Goal: Task Accomplishment & Management: Manage account settings

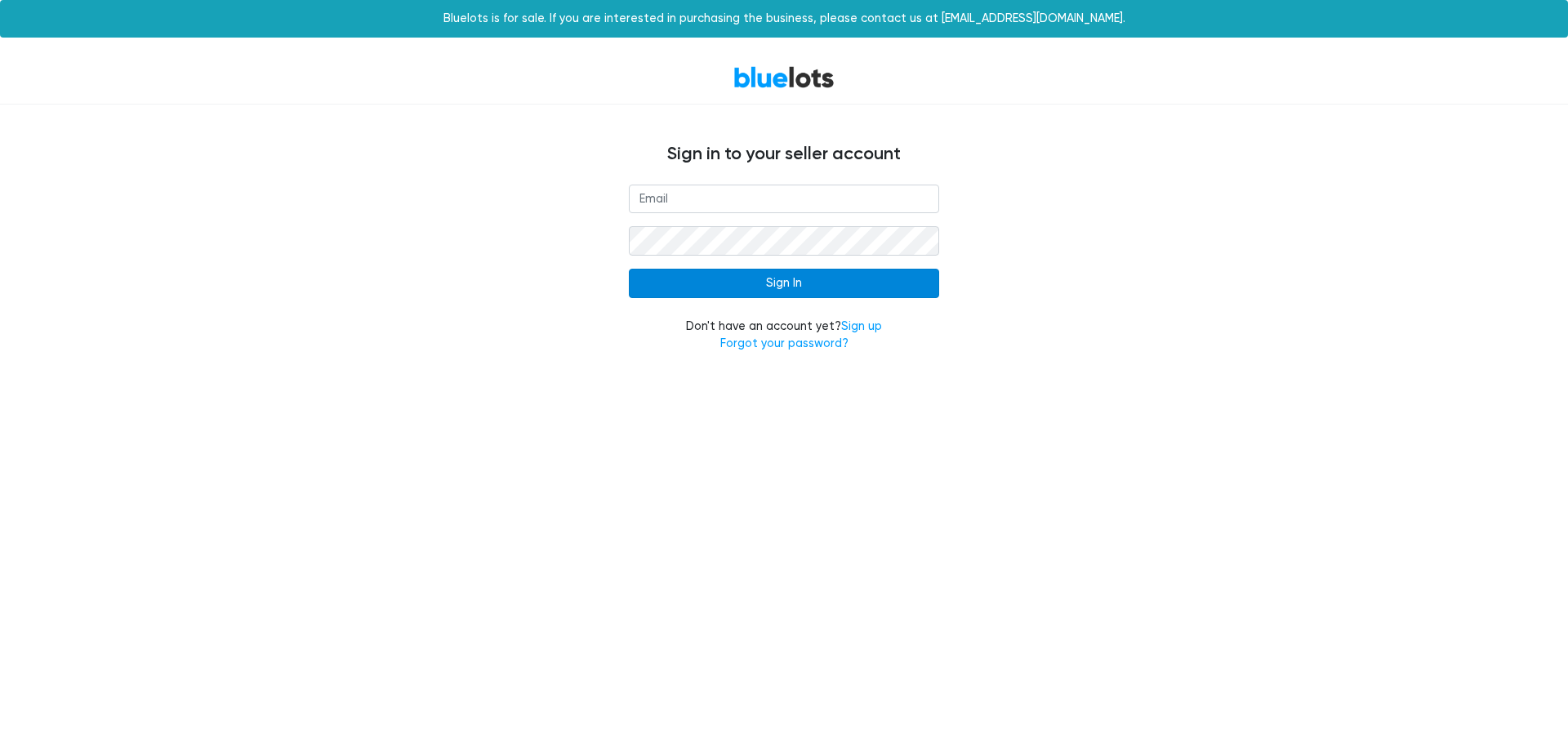
type input "[EMAIL_ADDRESS][DOMAIN_NAME]"
click at [798, 275] on input "Sign In" at bounding box center [784, 284] width 310 height 29
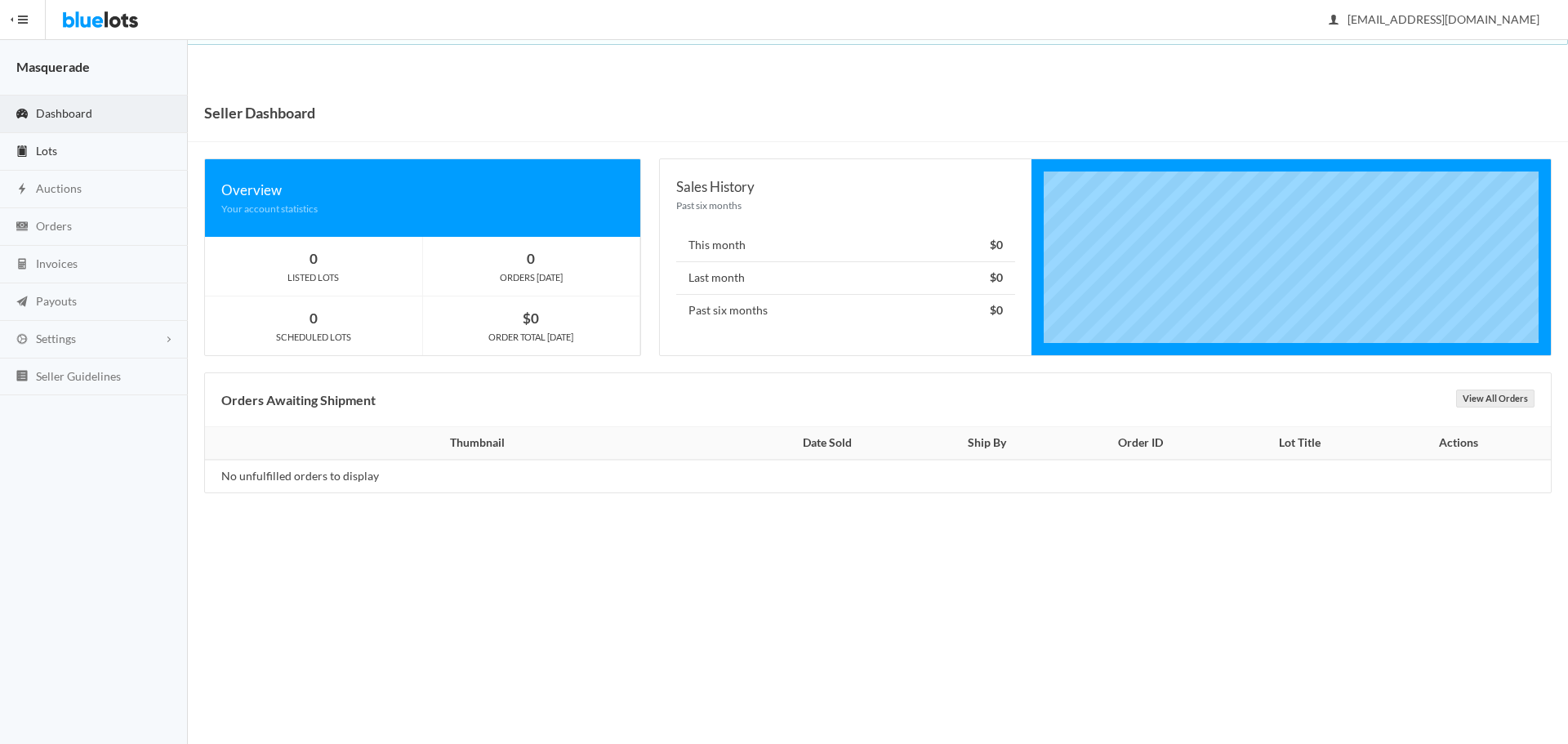
click at [64, 149] on link "Lots" at bounding box center [94, 151] width 188 height 37
